Goal: Information Seeking & Learning: Understand process/instructions

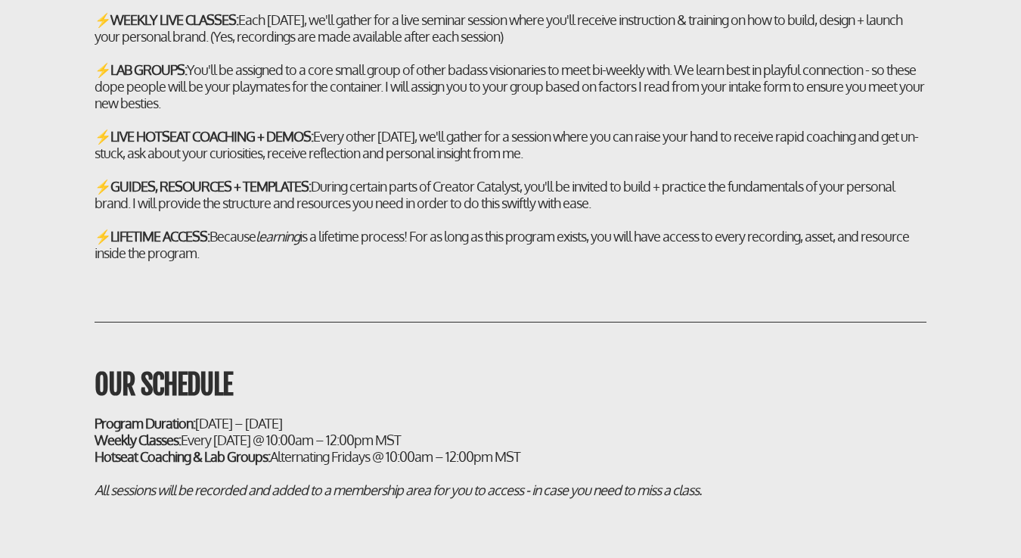
scroll to position [4651, 0]
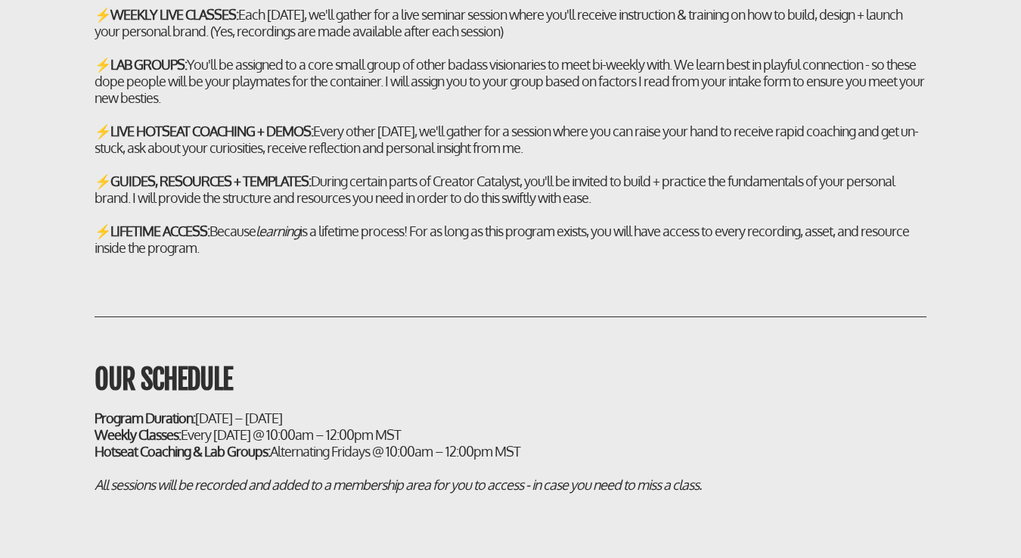
click at [937, 223] on div "HERE'S HOW IT WORKS: ⚡ WEEKLY LIVE CLASSES: Each [DATE], we'll gather for a liv…" at bounding box center [511, 78] width 870 height 353
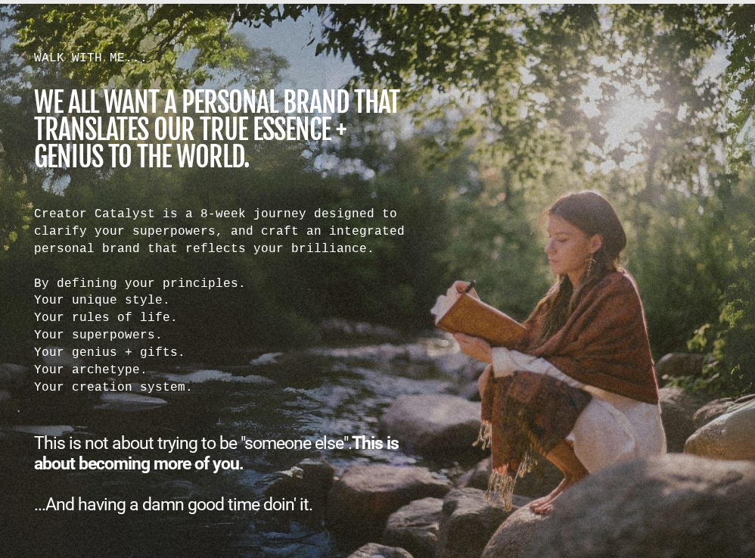
scroll to position [1355, 0]
